Goal: Navigation & Orientation: Find specific page/section

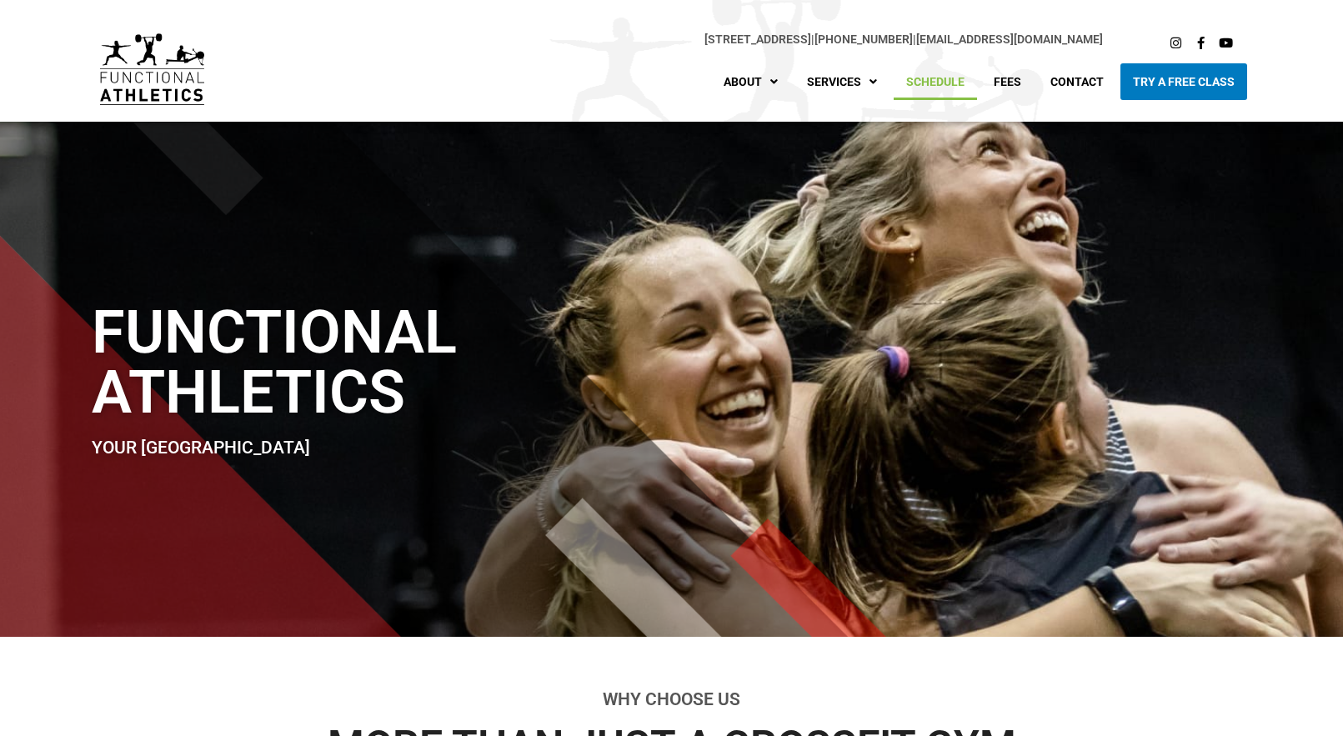
click at [928, 83] on link "Schedule" at bounding box center [935, 81] width 83 height 37
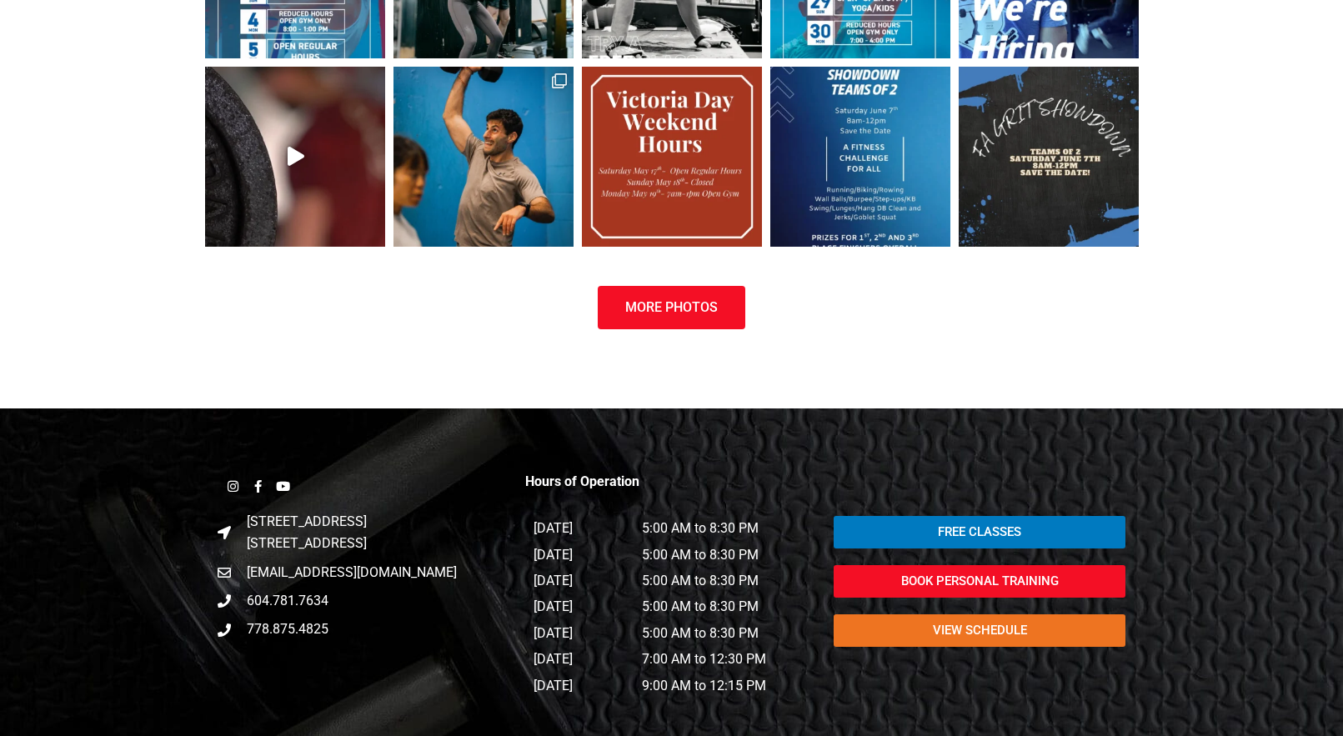
scroll to position [2072, 0]
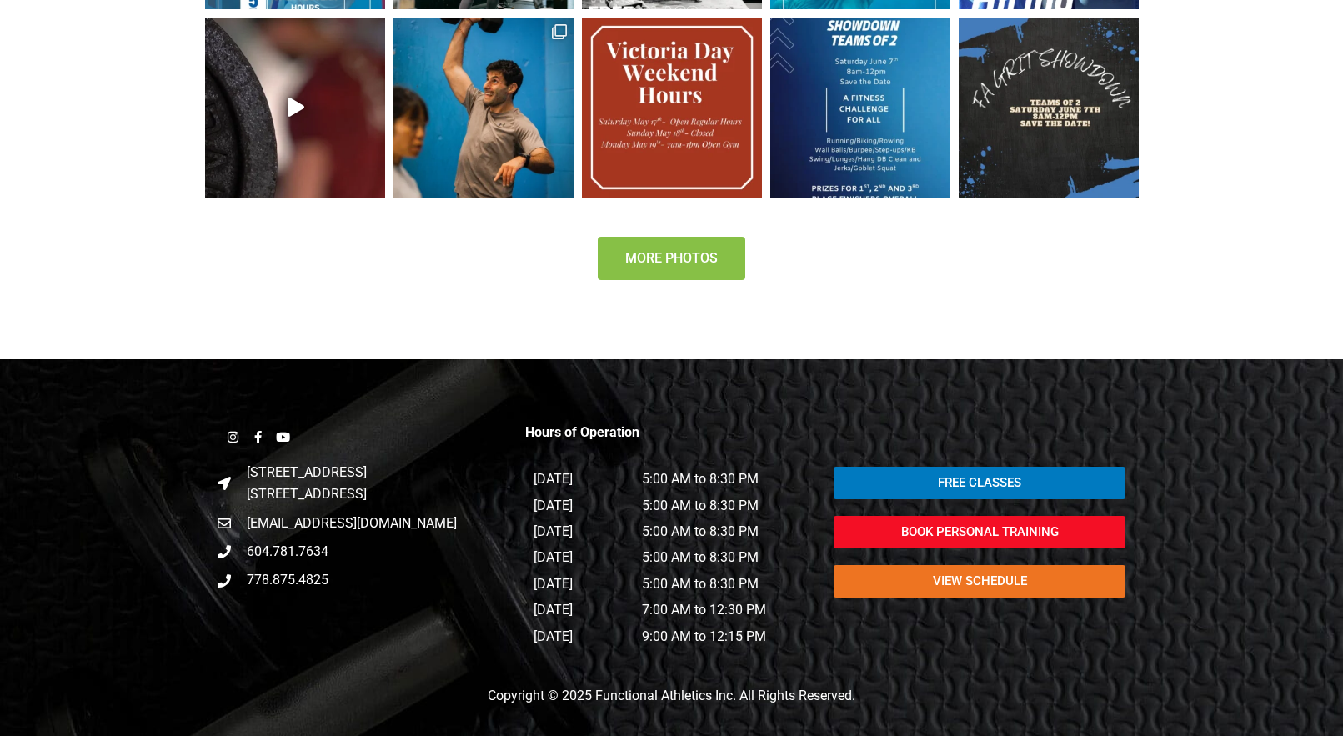
click at [639, 274] on link "More Photos" at bounding box center [672, 258] width 148 height 43
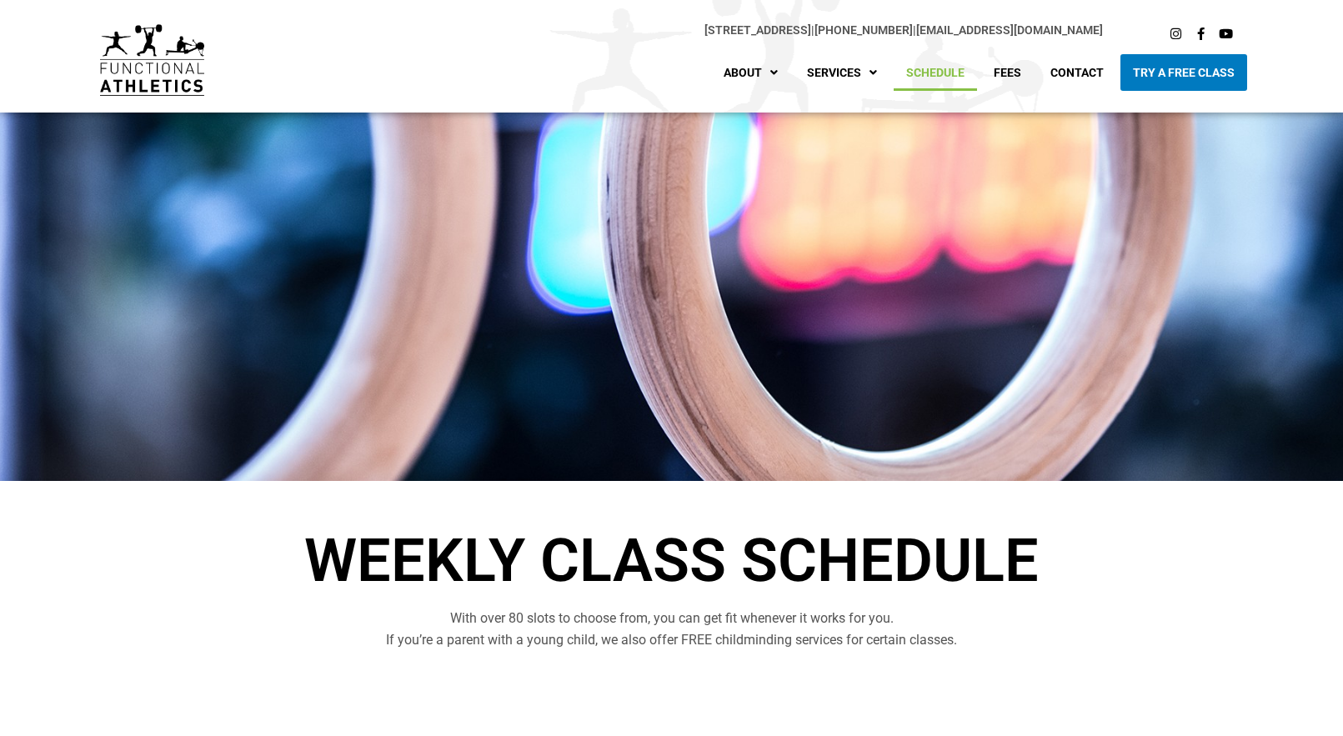
scroll to position [0, 0]
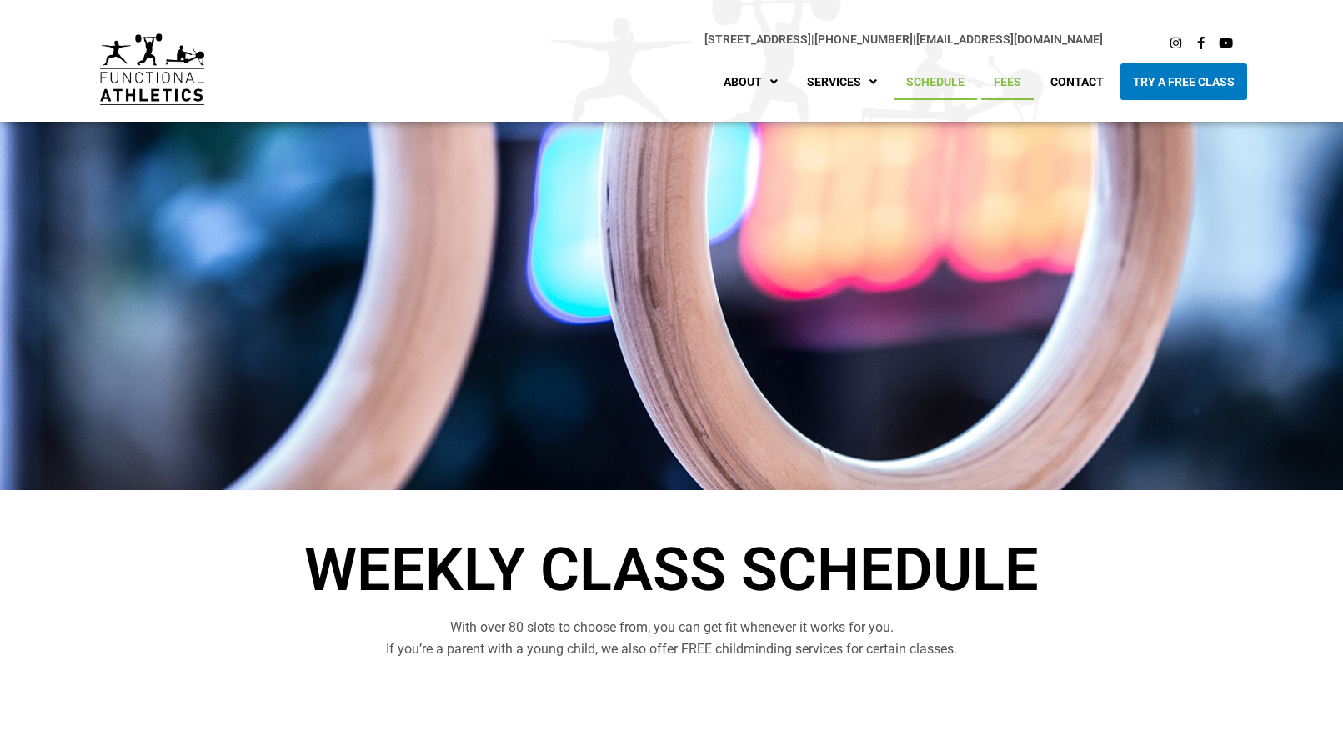
click at [1011, 86] on link "Fees" at bounding box center [1007, 81] width 53 height 37
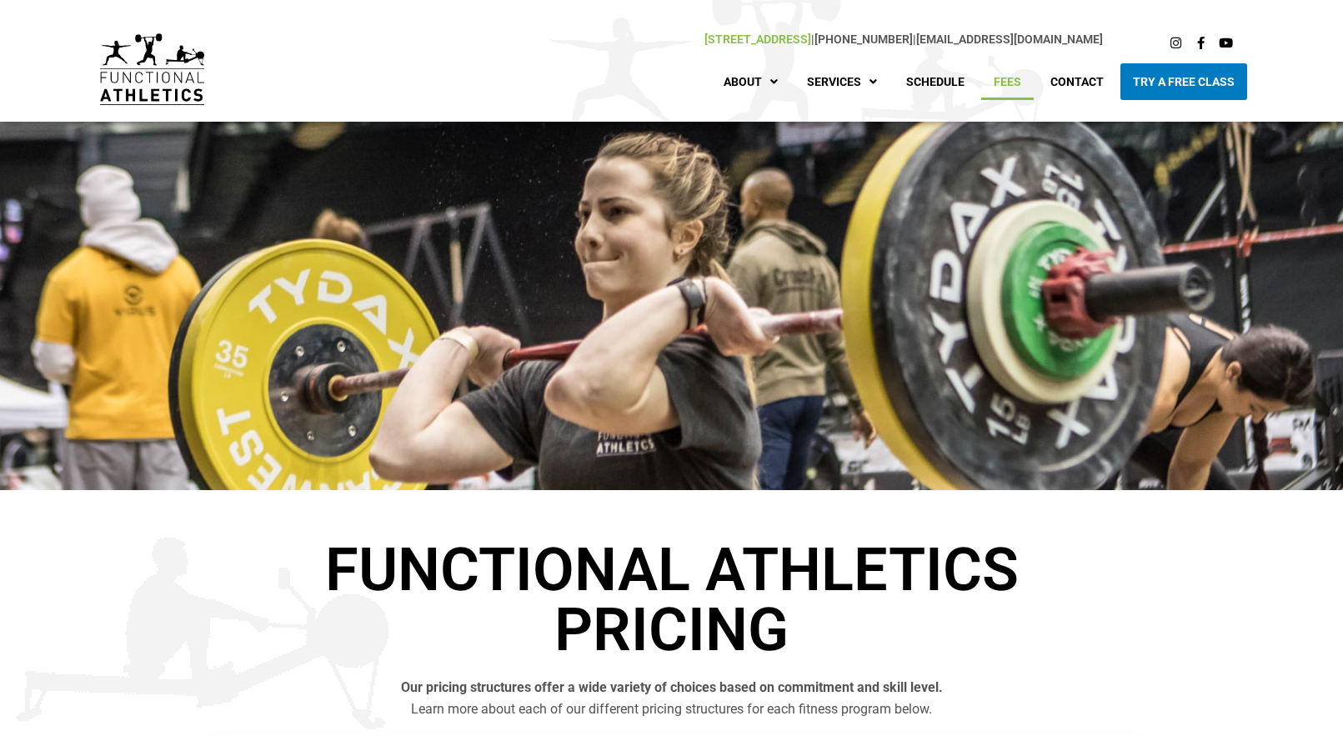
click at [754, 35] on link "[STREET_ADDRESS]" at bounding box center [757, 39] width 107 height 13
